Goal: Task Accomplishment & Management: Manage account settings

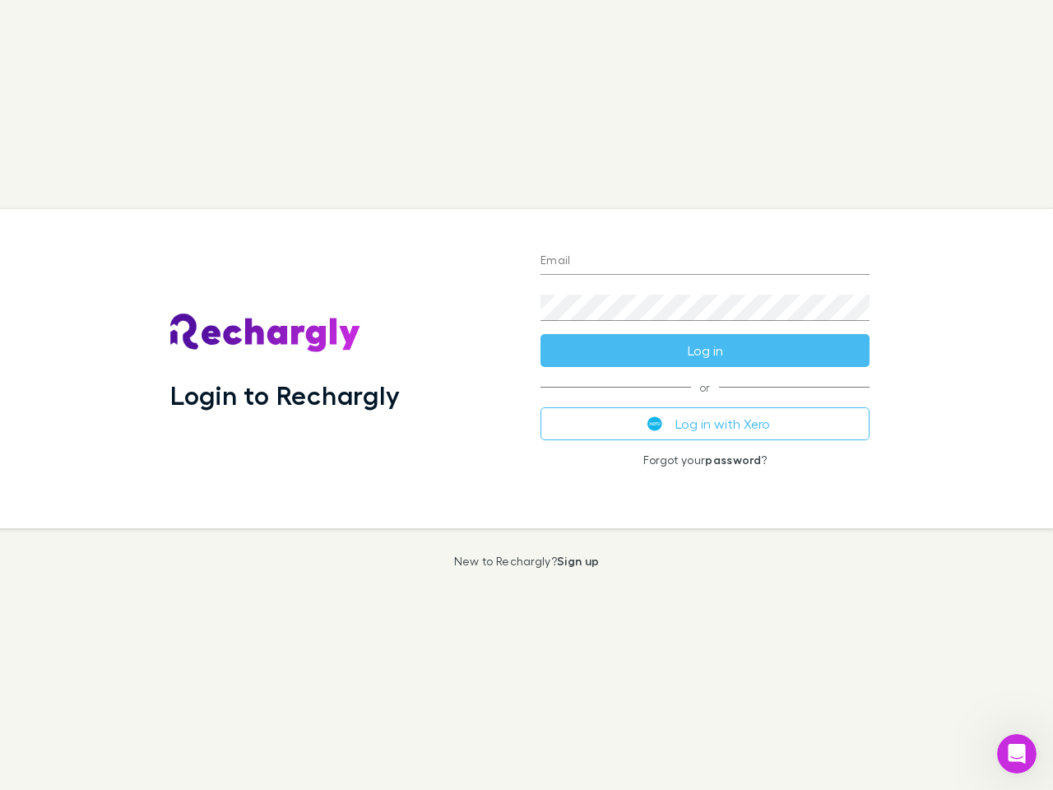
click at [526, 395] on div "Login to Rechargly" at bounding box center [342, 368] width 370 height 319
click at [705, 262] on input "Email" at bounding box center [704, 261] width 329 height 26
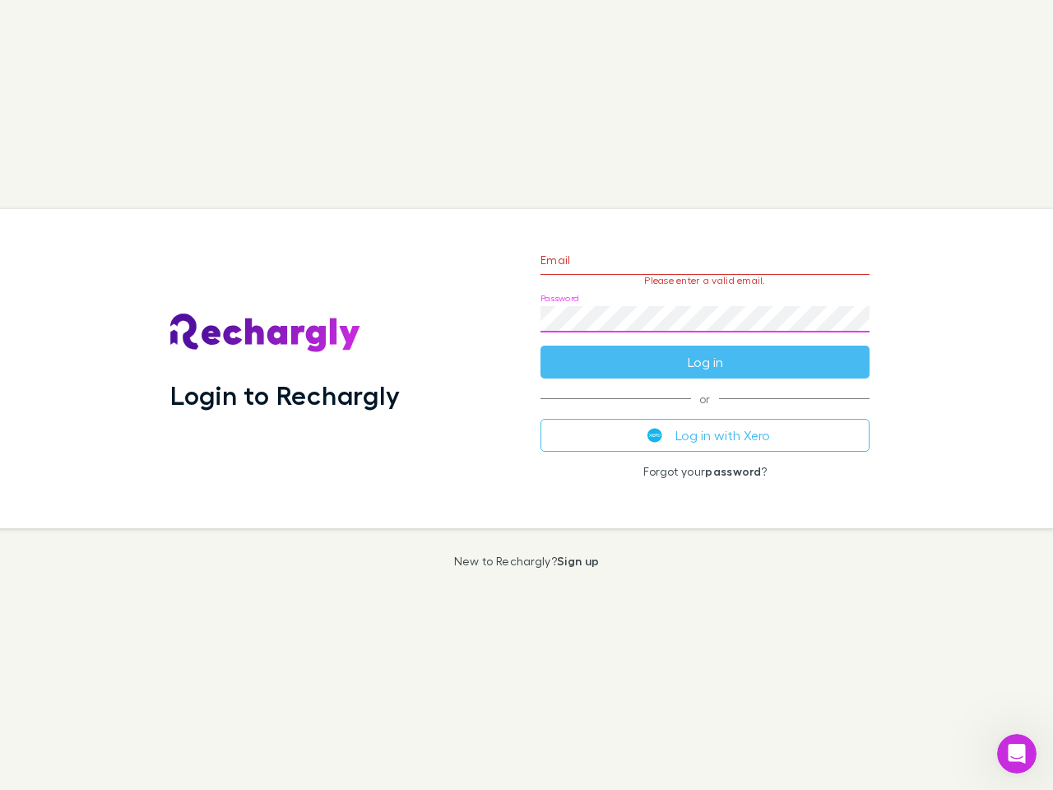
click at [705, 350] on form "Email Please enter a valid email. Password Log in" at bounding box center [704, 306] width 329 height 143
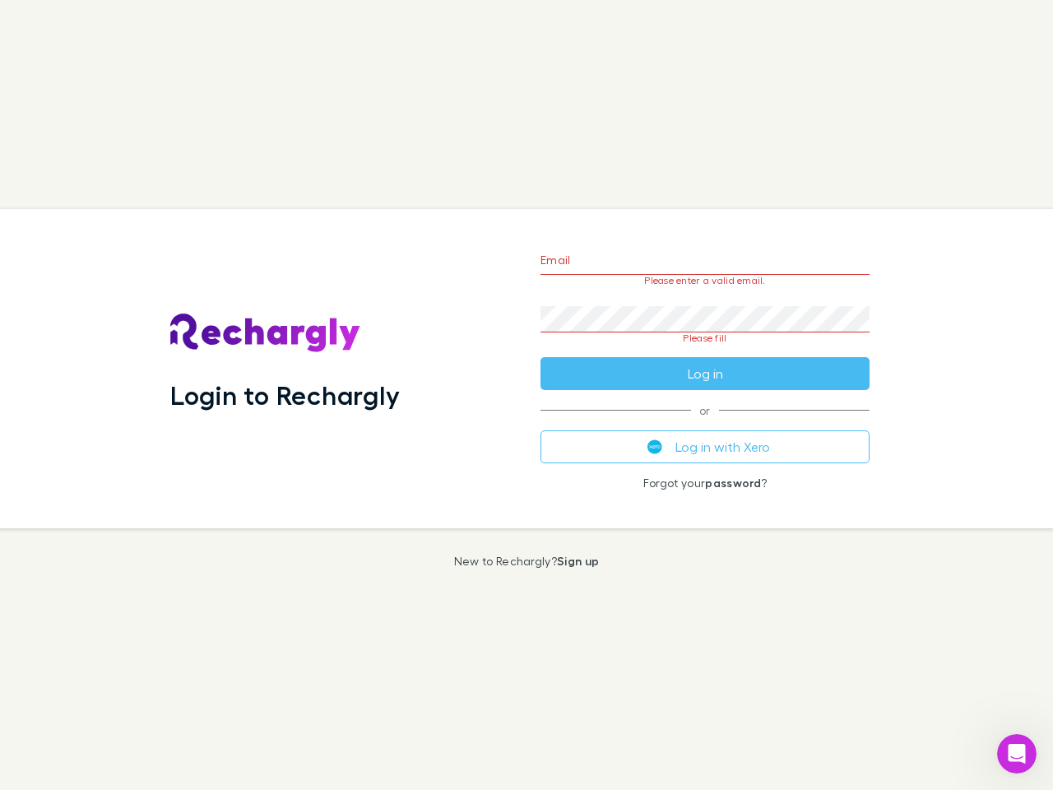
click at [705, 424] on div "Email Please enter a valid email. Password Please fill Log in or Log in with Xe…" at bounding box center [704, 368] width 355 height 319
click at [1017, 753] on icon "Open Intercom Messenger" at bounding box center [1016, 753] width 27 height 27
